Goal: Task Accomplishment & Management: Use online tool/utility

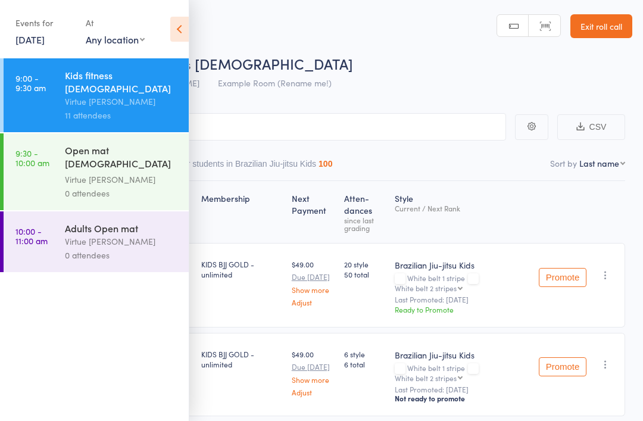
click at [126, 236] on div "Virtue [PERSON_NAME]" at bounding box center [122, 242] width 114 height 14
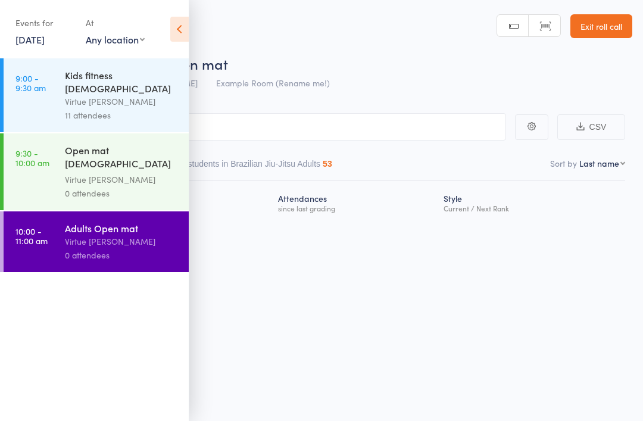
click at [179, 27] on icon at bounding box center [179, 29] width 18 height 25
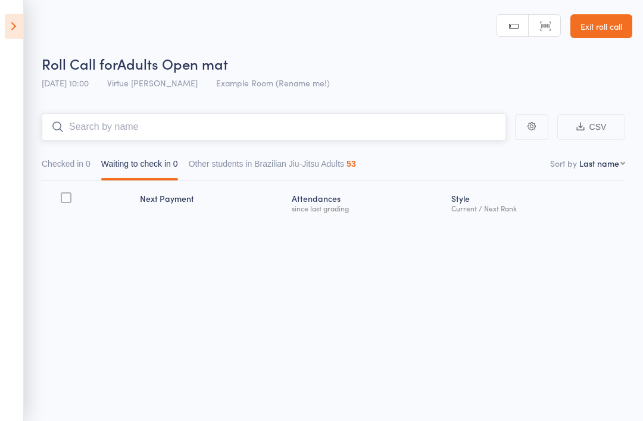
click at [205, 131] on input "search" at bounding box center [274, 126] width 464 height 27
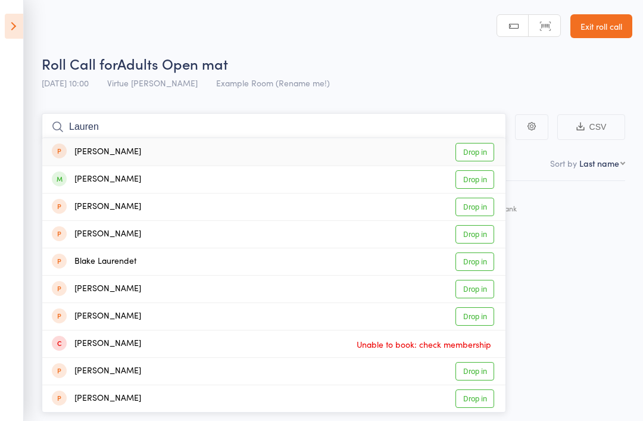
type input "Lauren"
click at [478, 185] on link "Drop in" at bounding box center [475, 179] width 39 height 18
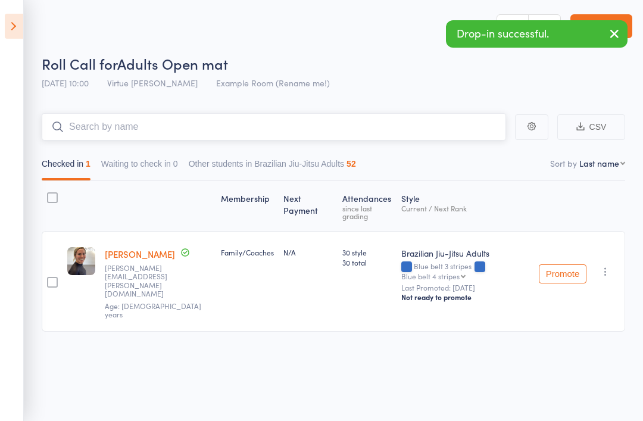
click at [434, 127] on input "search" at bounding box center [274, 126] width 464 height 27
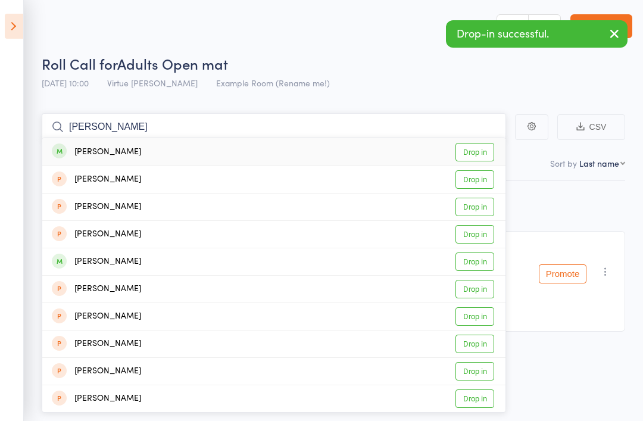
type input "[PERSON_NAME]"
click at [476, 152] on link "Drop in" at bounding box center [475, 152] width 39 height 18
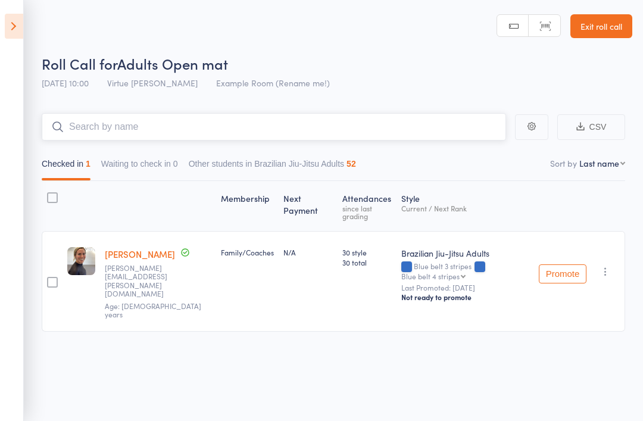
click at [463, 140] on input "search" at bounding box center [274, 126] width 464 height 27
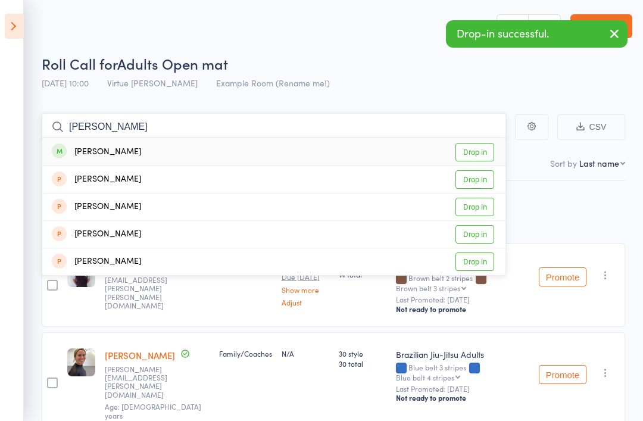
type input "[PERSON_NAME]"
click at [481, 153] on link "Drop in" at bounding box center [475, 152] width 39 height 18
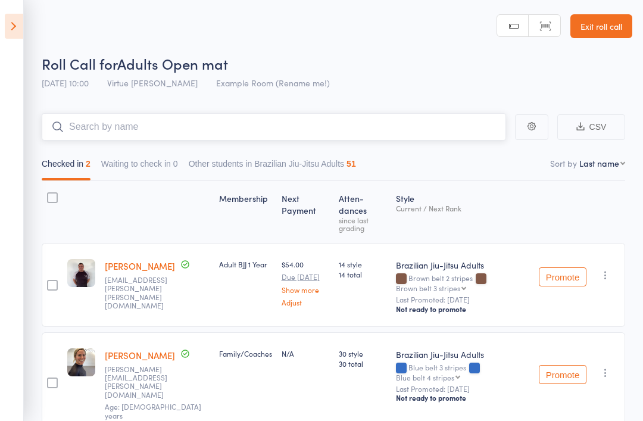
click at [442, 132] on input "search" at bounding box center [274, 126] width 464 height 27
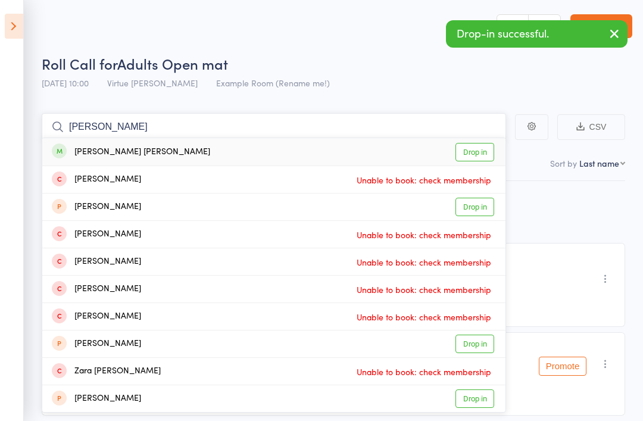
type input "[PERSON_NAME]"
click at [481, 154] on link "Drop in" at bounding box center [475, 152] width 39 height 18
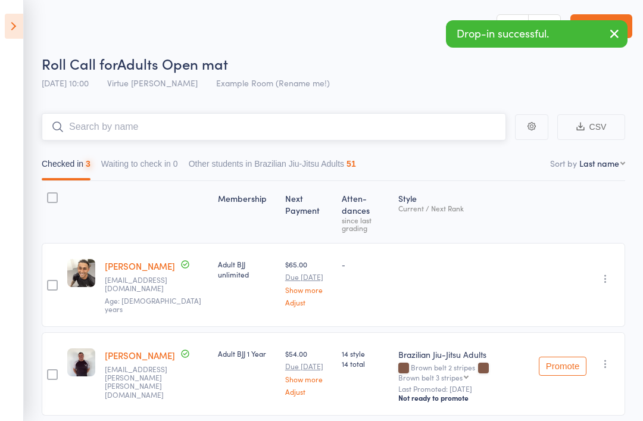
click at [428, 129] on input "search" at bounding box center [274, 126] width 464 height 27
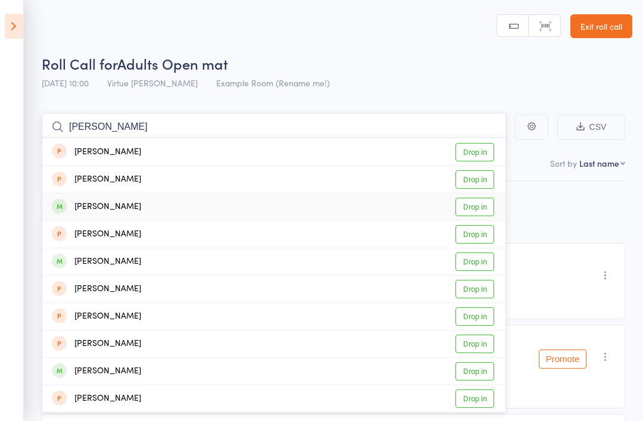
type input "[PERSON_NAME]"
click at [485, 204] on link "Drop in" at bounding box center [475, 207] width 39 height 18
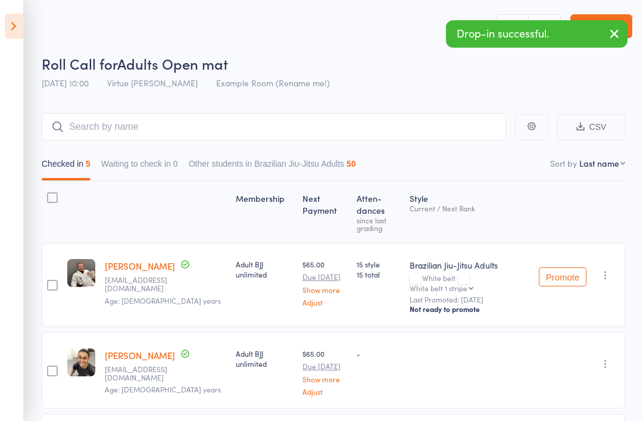
click at [7, 31] on icon at bounding box center [14, 26] width 18 height 25
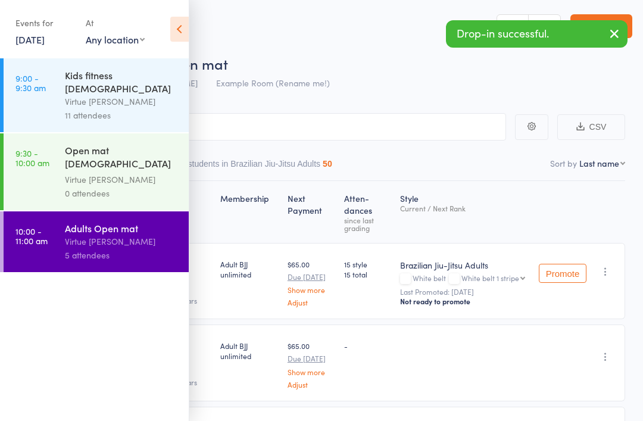
click at [66, 173] on div "Virtue [PERSON_NAME]" at bounding box center [122, 180] width 114 height 14
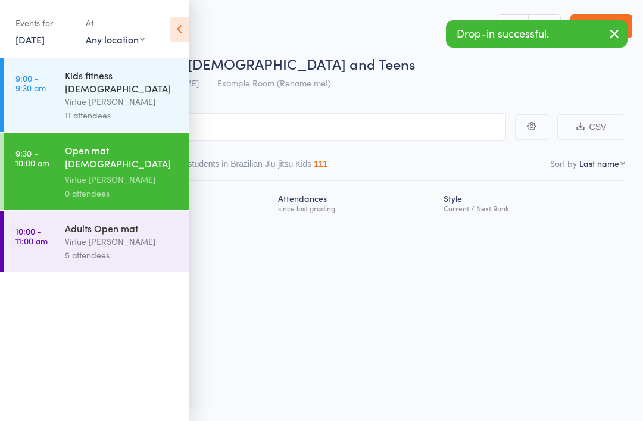
click at [186, 27] on icon at bounding box center [179, 29] width 18 height 25
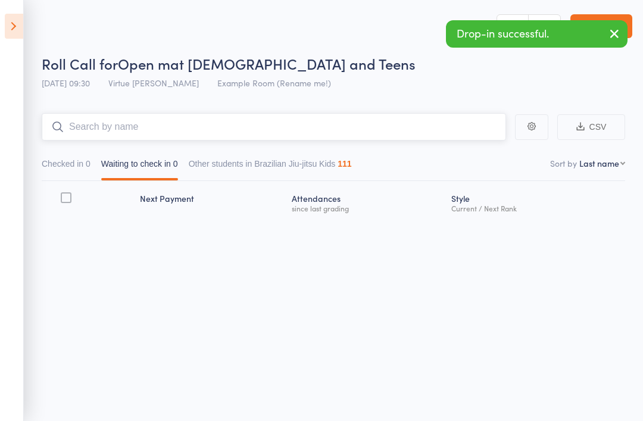
click at [253, 132] on input "search" at bounding box center [274, 126] width 464 height 27
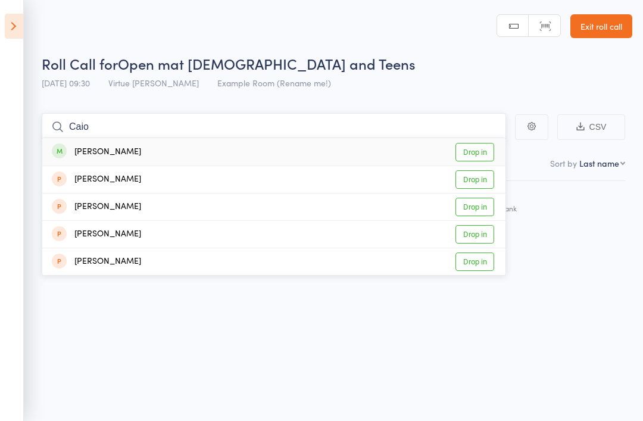
type input "Caio"
click at [483, 154] on link "Drop in" at bounding box center [475, 152] width 39 height 18
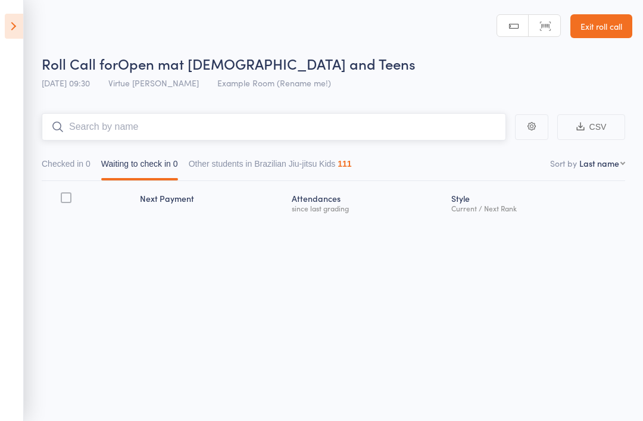
click at [431, 136] on input "search" at bounding box center [274, 126] width 464 height 27
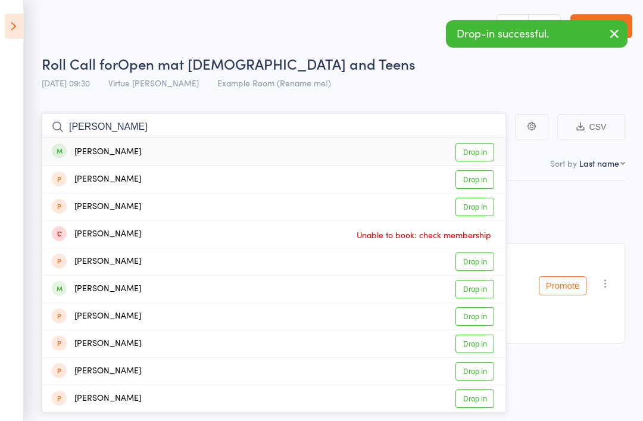
type input "[PERSON_NAME]"
click at [480, 145] on link "Drop in" at bounding box center [475, 152] width 39 height 18
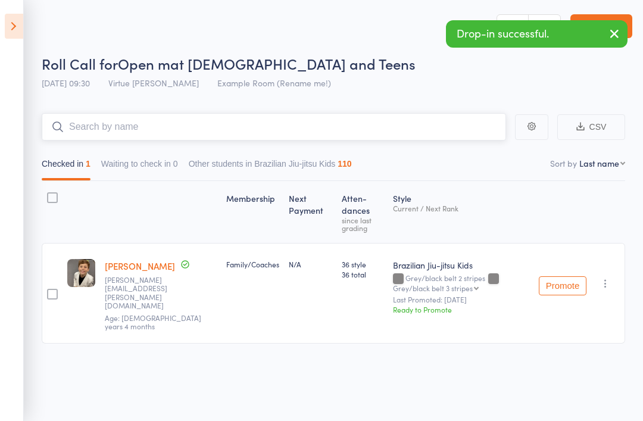
click at [454, 133] on input "search" at bounding box center [274, 126] width 464 height 27
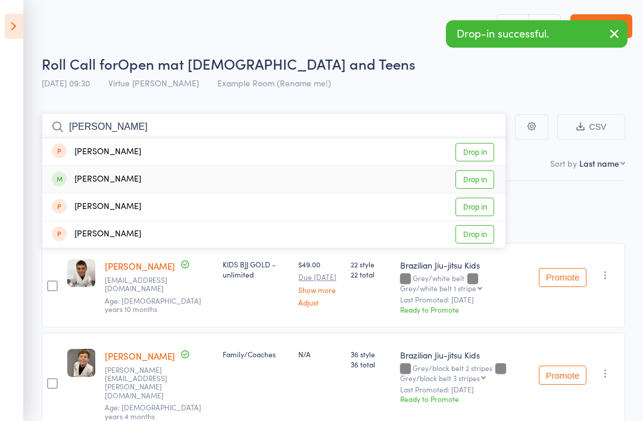
type input "[PERSON_NAME]"
click at [482, 177] on link "Drop in" at bounding box center [475, 179] width 39 height 18
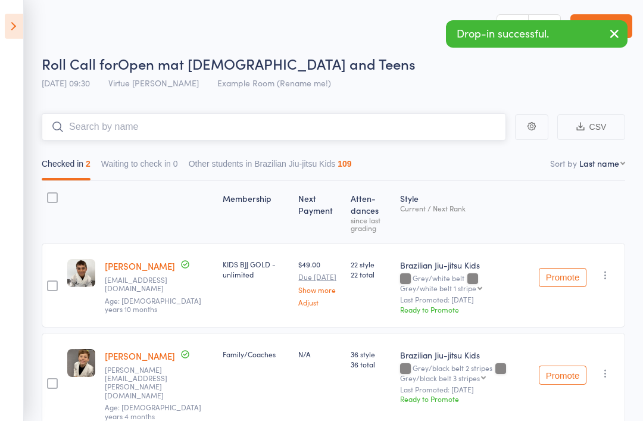
click at [447, 136] on input "search" at bounding box center [274, 126] width 464 height 27
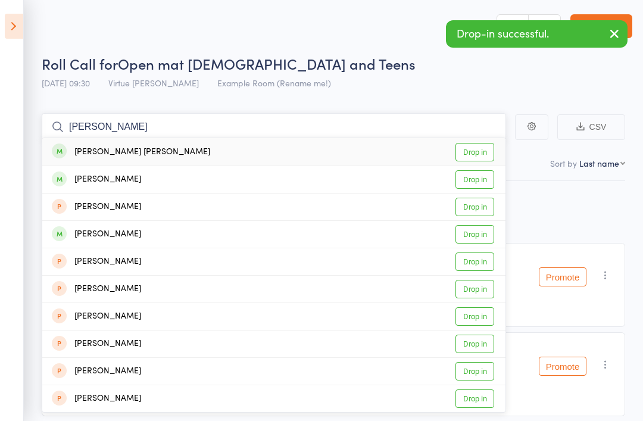
type input "[PERSON_NAME]"
click at [481, 148] on link "Drop in" at bounding box center [475, 152] width 39 height 18
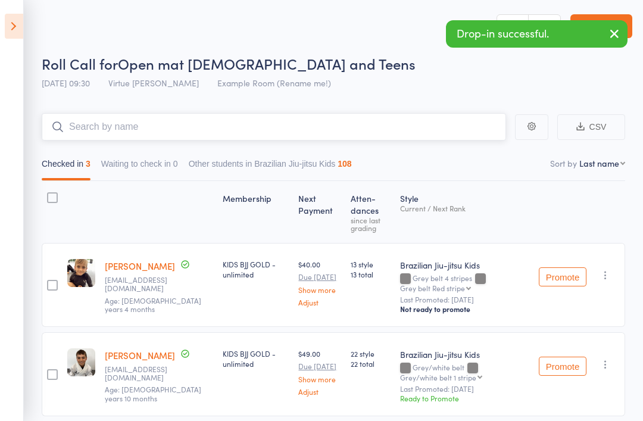
click at [457, 130] on input "search" at bounding box center [274, 126] width 464 height 27
click at [466, 133] on input "[PERSON_NAME]" at bounding box center [274, 126] width 464 height 27
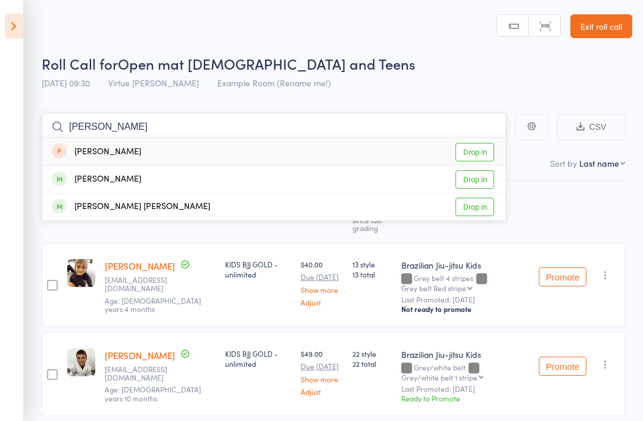
type input "[PERSON_NAME]"
click at [485, 180] on link "Drop in" at bounding box center [475, 179] width 39 height 18
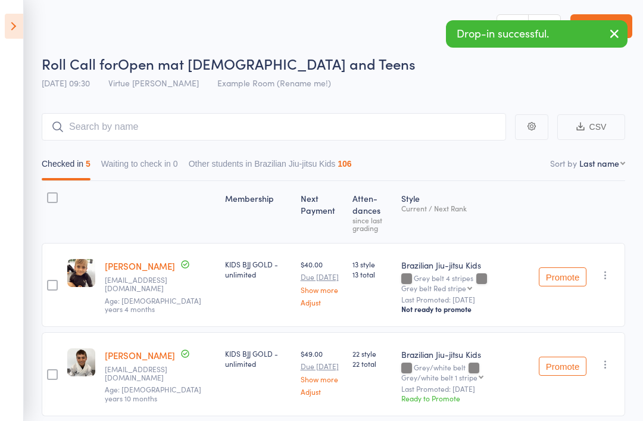
click at [20, 34] on icon at bounding box center [14, 26] width 18 height 25
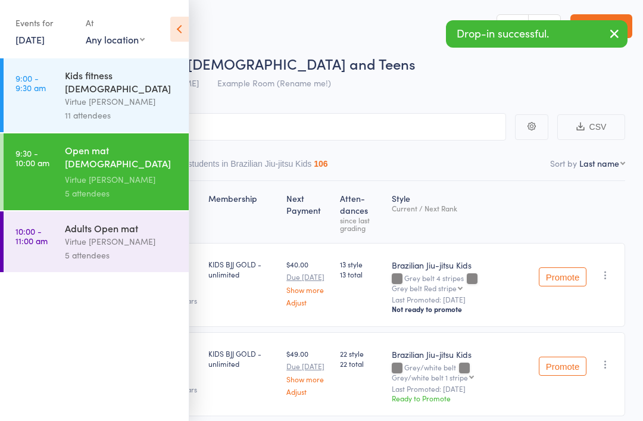
click at [101, 235] on div "Virtue [PERSON_NAME]" at bounding box center [122, 242] width 114 height 14
